Goal: Task Accomplishment & Management: Manage account settings

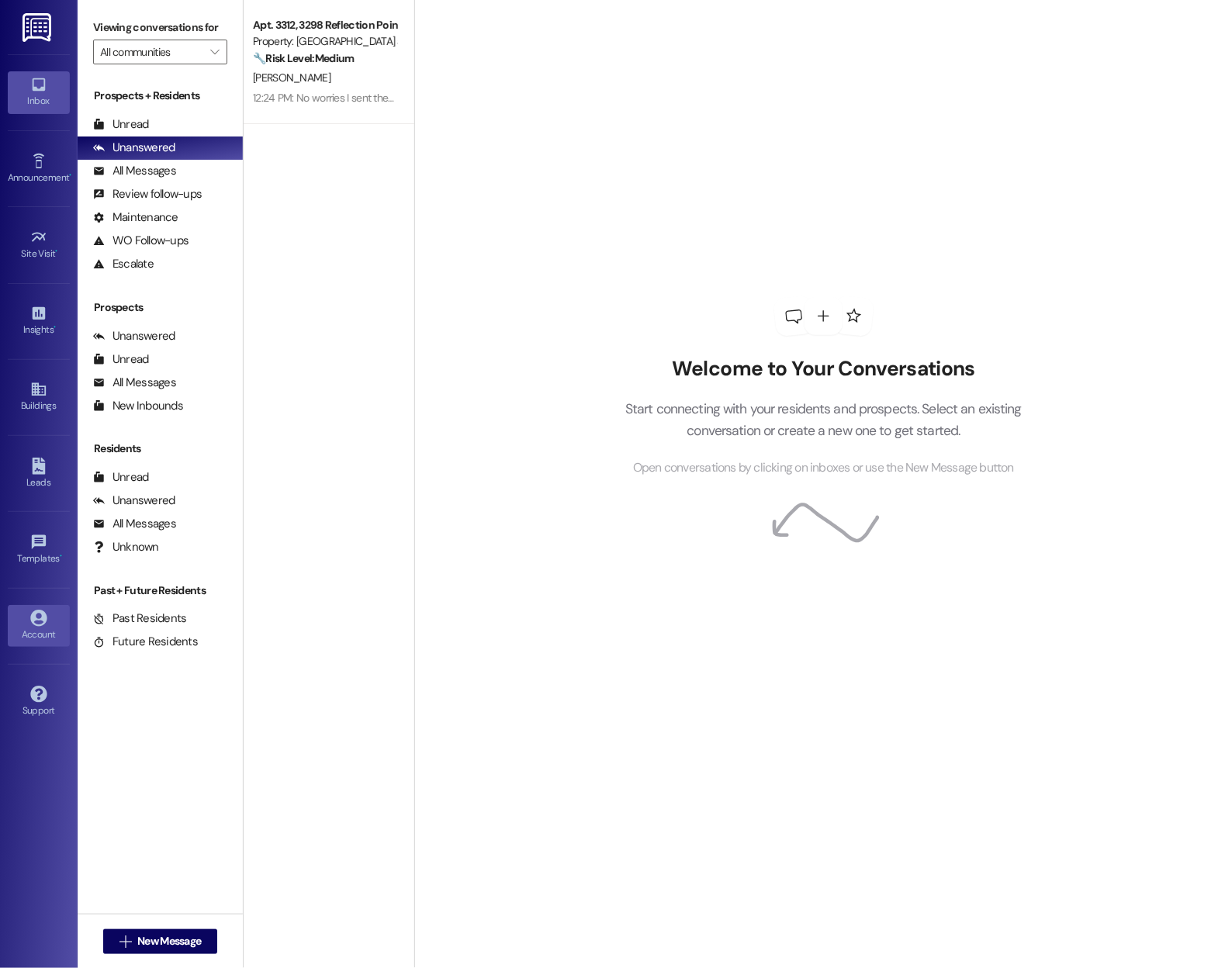
click at [31, 628] on div "Account" at bounding box center [38, 634] width 77 height 16
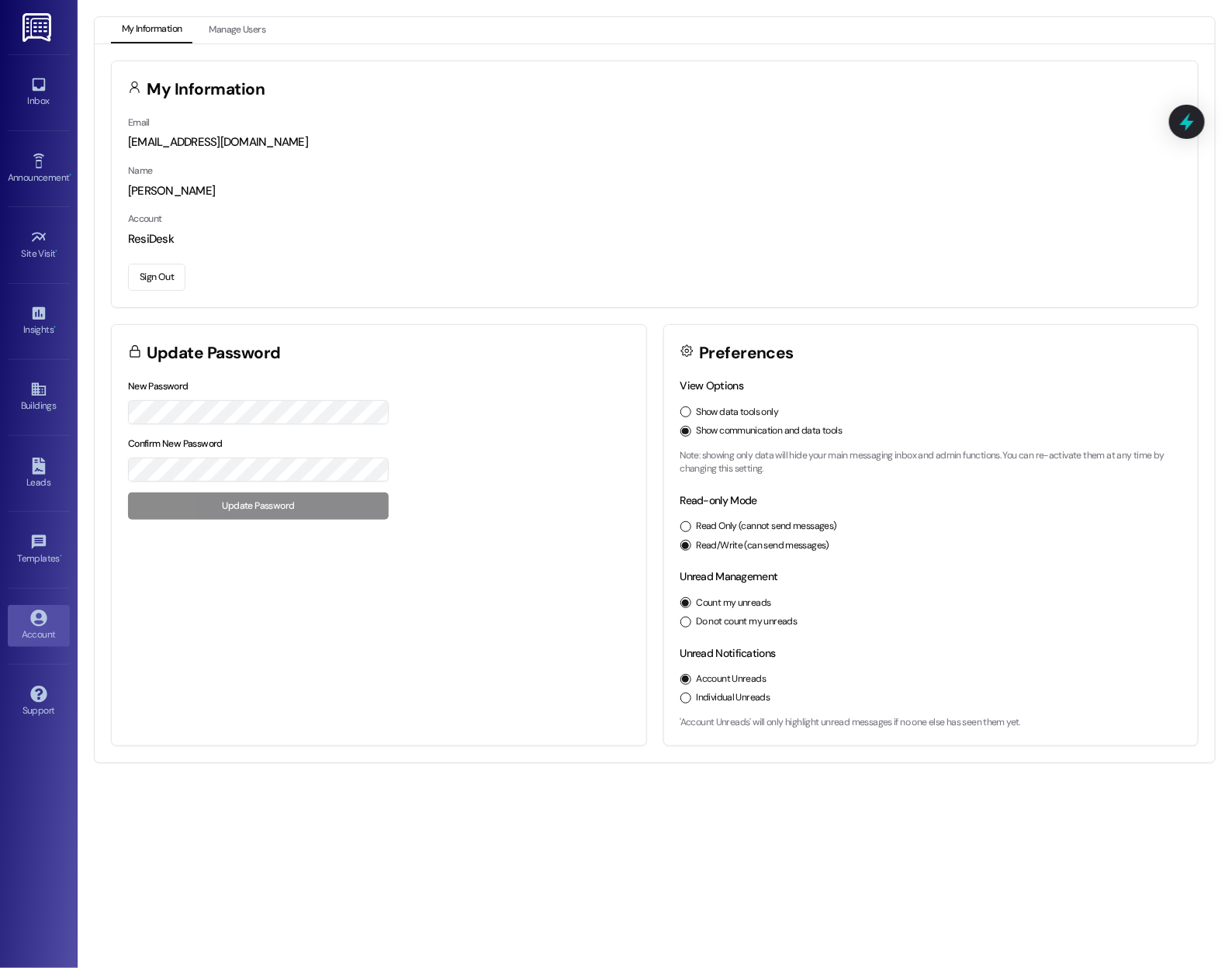
click at [160, 282] on button "Sign Out" at bounding box center [157, 277] width 58 height 27
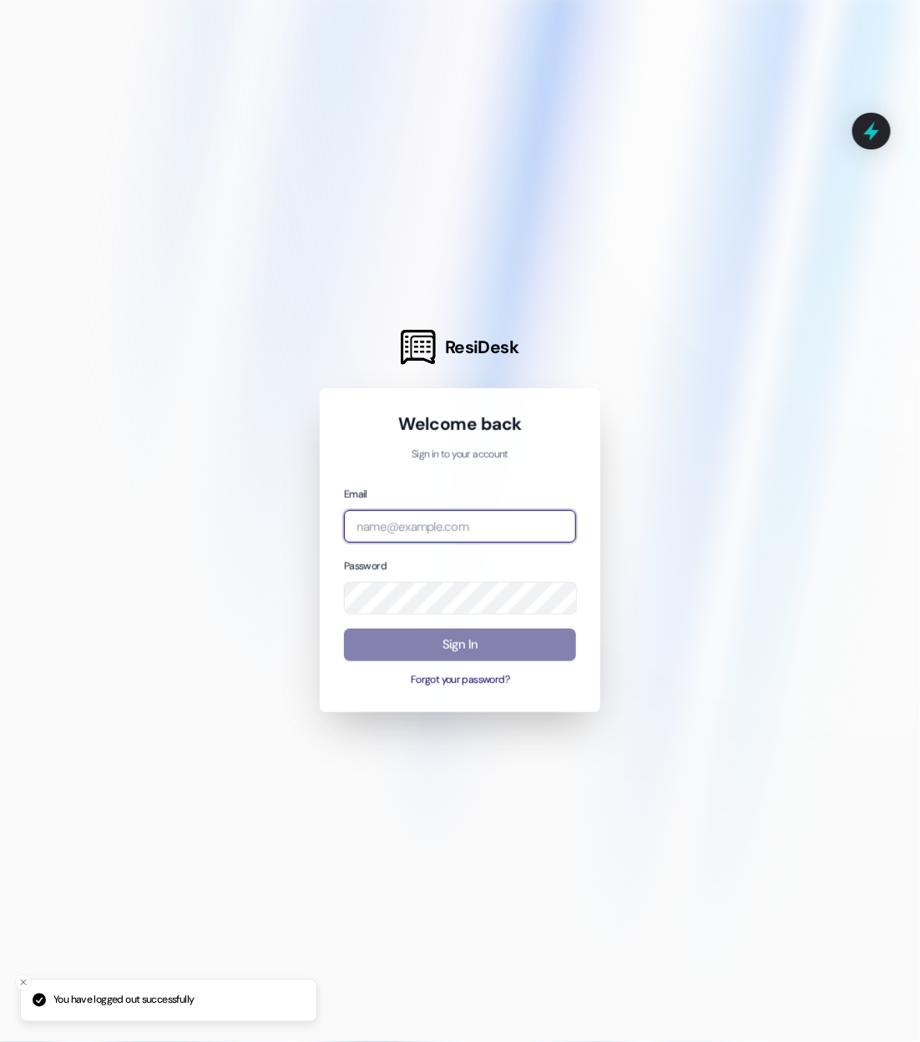
click at [464, 524] on input "email" at bounding box center [460, 526] width 232 height 33
type input "automated-surveys-abacus-capital@abacus-capital.com"
